Goal: Information Seeking & Learning: Learn about a topic

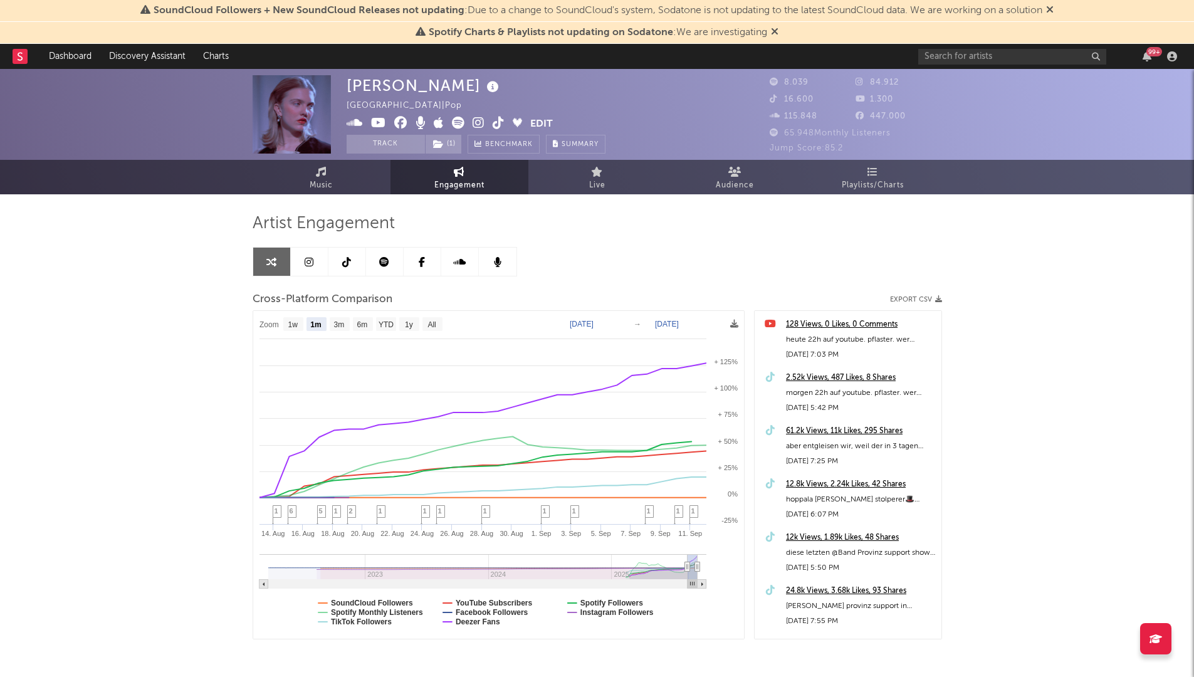
select select "1m"
click at [941, 56] on input "text" at bounding box center [1012, 57] width 188 height 16
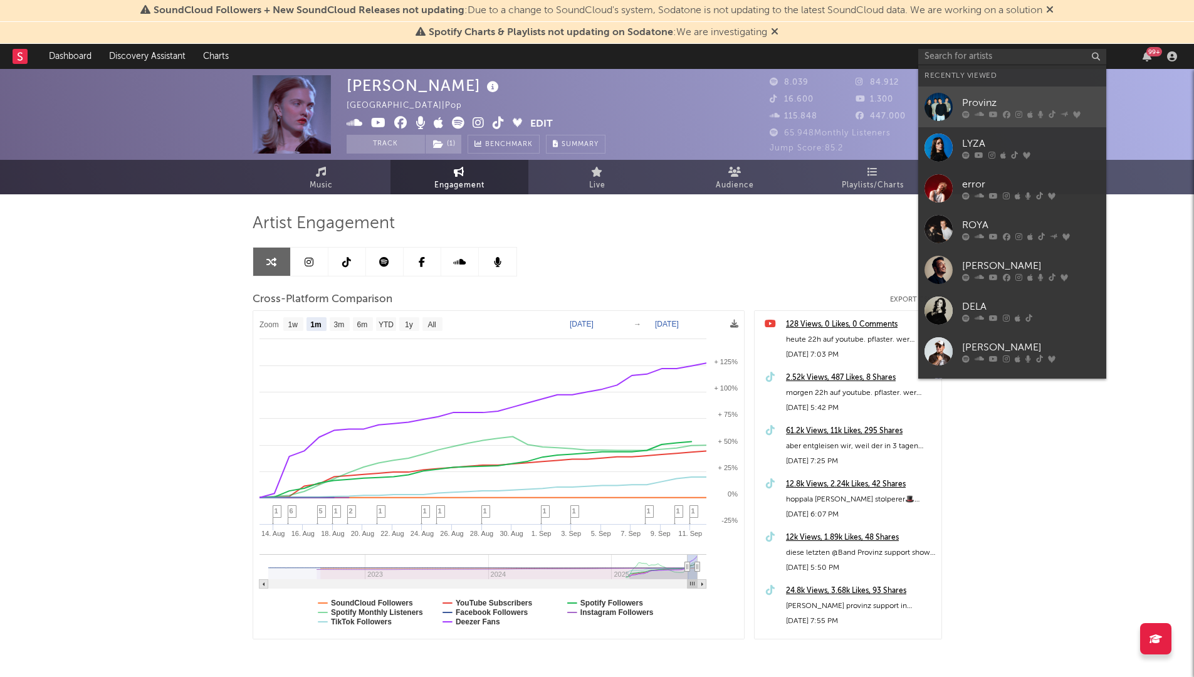
click at [974, 106] on div "Provinz" at bounding box center [1031, 102] width 138 height 15
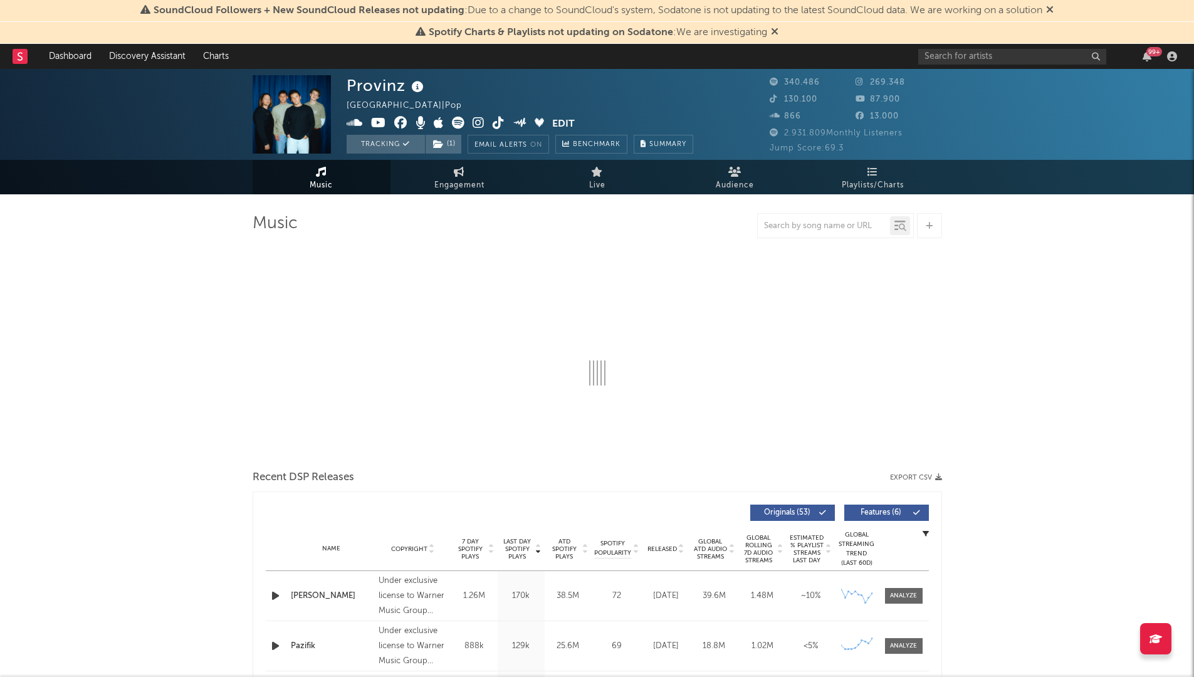
select select "6m"
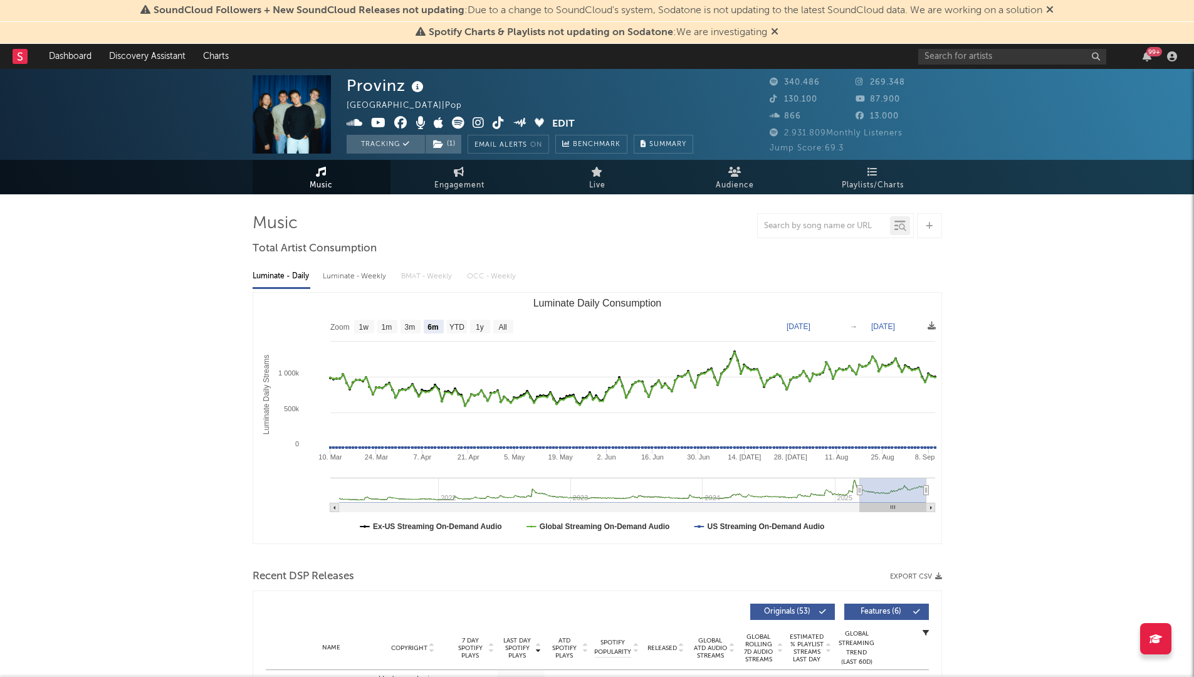
select select "6m"
click at [458, 173] on icon at bounding box center [459, 172] width 11 height 10
select select "1w"
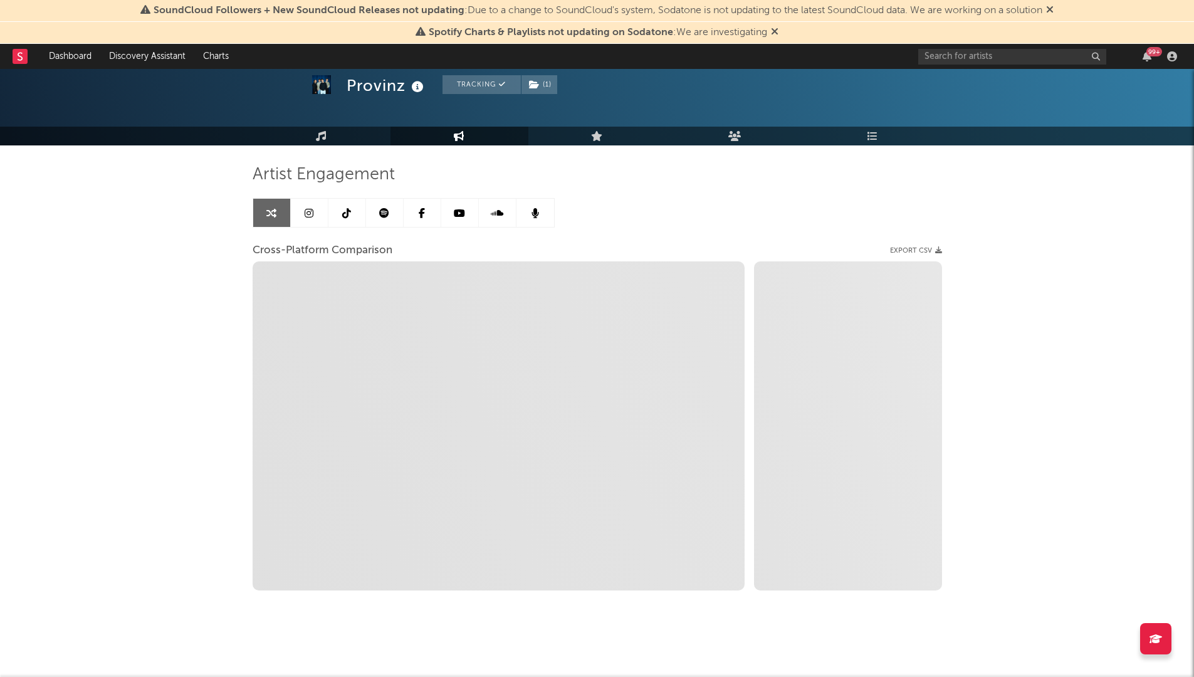
scroll to position [50, 0]
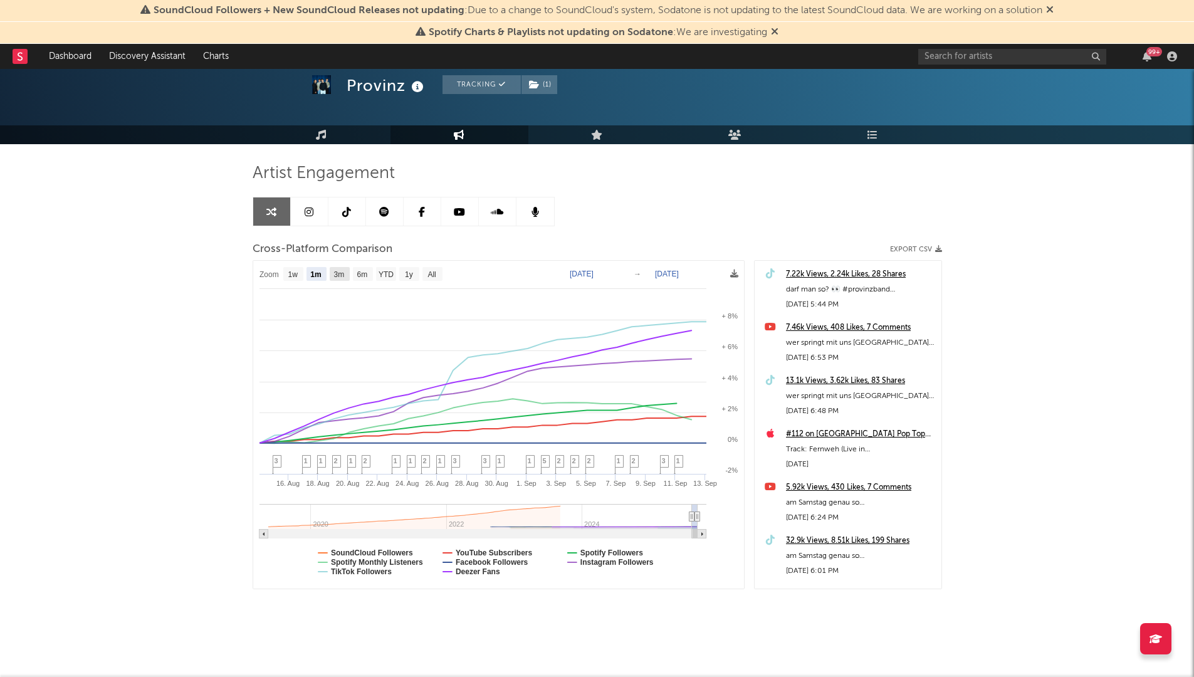
click at [341, 270] on text "3m" at bounding box center [339, 274] width 11 height 9
select select "3m"
type input "[DATE]"
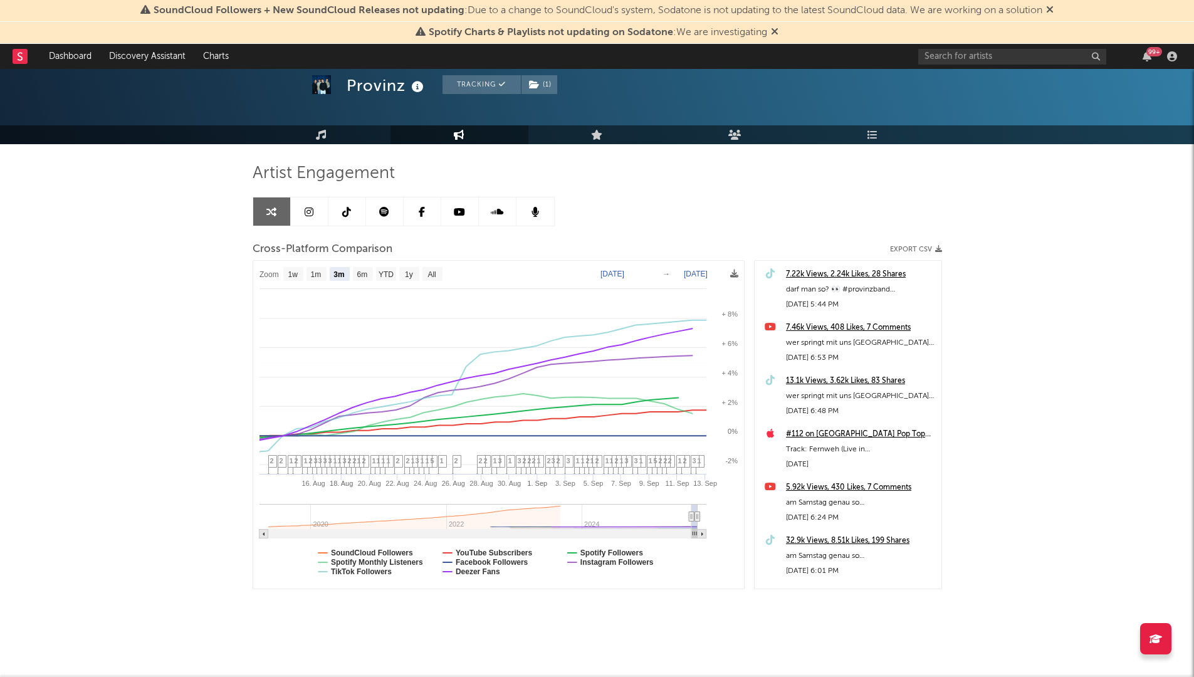
select select "3m"
